Goal: Register for event/course

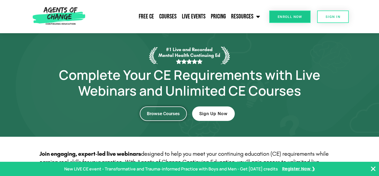
click at [168, 118] on link "Browse Courses" at bounding box center [163, 113] width 47 height 14
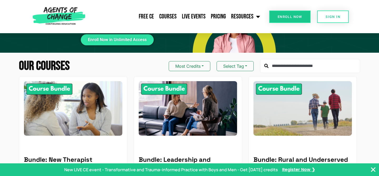
scroll to position [35, 0]
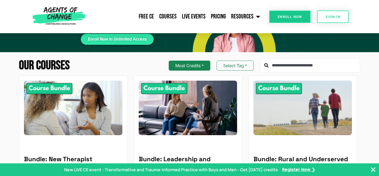
click at [203, 66] on button "Most Credits" at bounding box center [190, 65] width 42 height 10
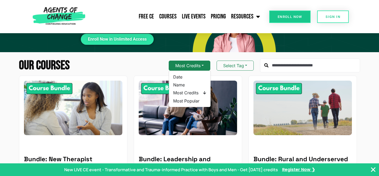
click at [203, 66] on button "Most Credits" at bounding box center [190, 65] width 42 height 10
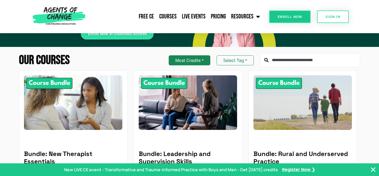
scroll to position [29, 0]
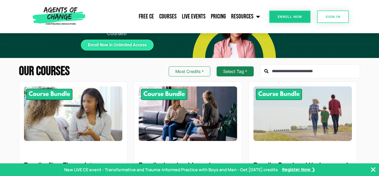
click at [238, 70] on button "Select Tag" at bounding box center [234, 71] width 37 height 10
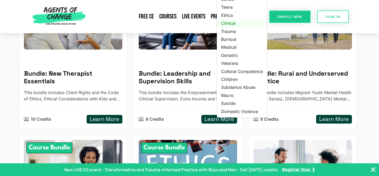
scroll to position [123, 0]
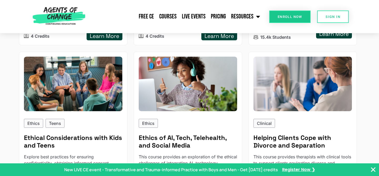
scroll to position [652, 0]
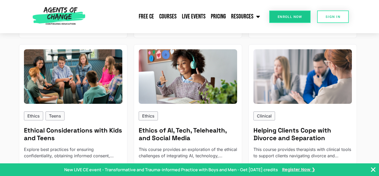
click at [296, 171] on span "Register Now ❯" at bounding box center [298, 169] width 33 height 6
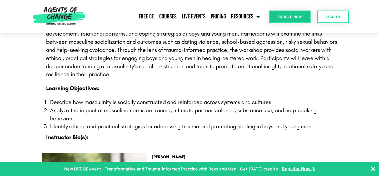
scroll to position [472, 0]
